Goal: Navigation & Orientation: Find specific page/section

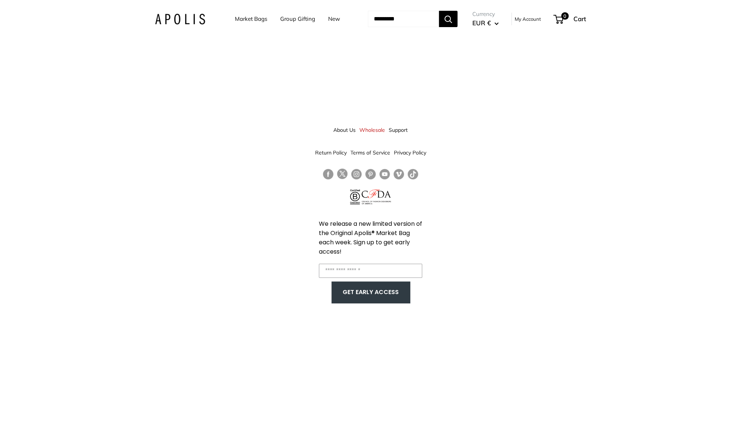
click at [169, 49] on div "About Us Wholesale Support Return Policy Terms of Service Privacy Policy We rel…" at bounding box center [370, 215] width 741 height 430
click at [328, 21] on link "New" at bounding box center [334, 19] width 12 height 10
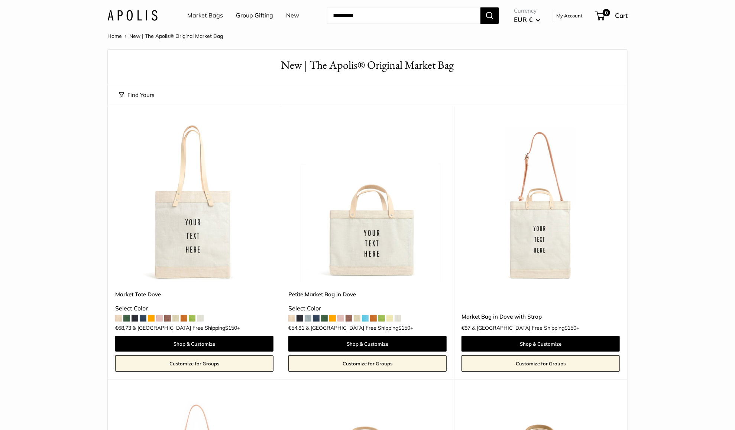
click at [295, 16] on link "New" at bounding box center [292, 15] width 13 height 11
click at [210, 15] on link "Market Bags" at bounding box center [205, 15] width 36 height 11
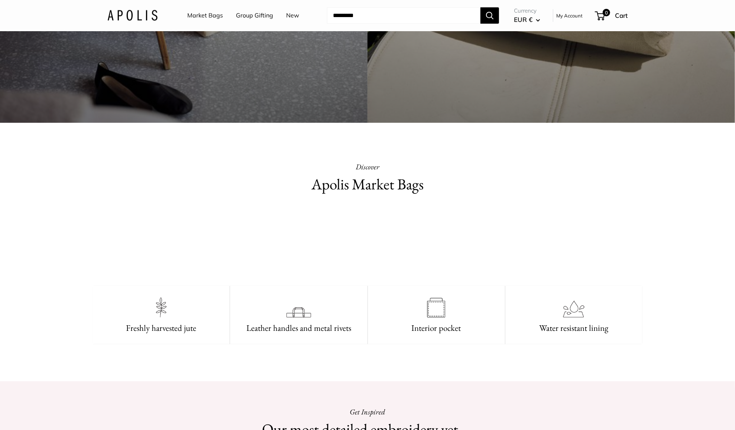
scroll to position [334, 0]
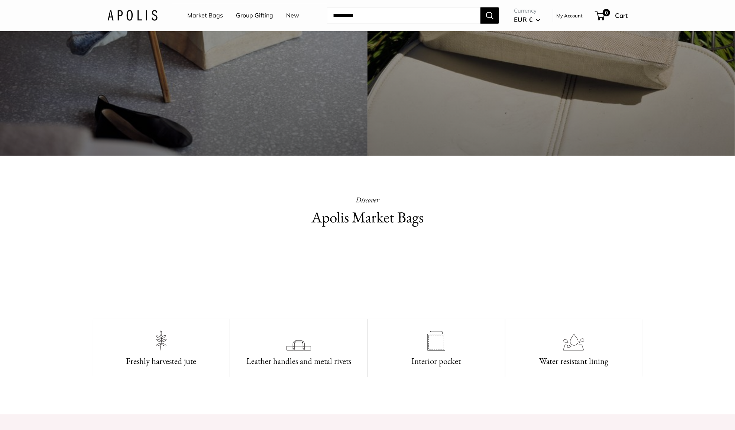
click at [289, 15] on link "New" at bounding box center [292, 15] width 13 height 11
